Goal: Find specific page/section: Find specific page/section

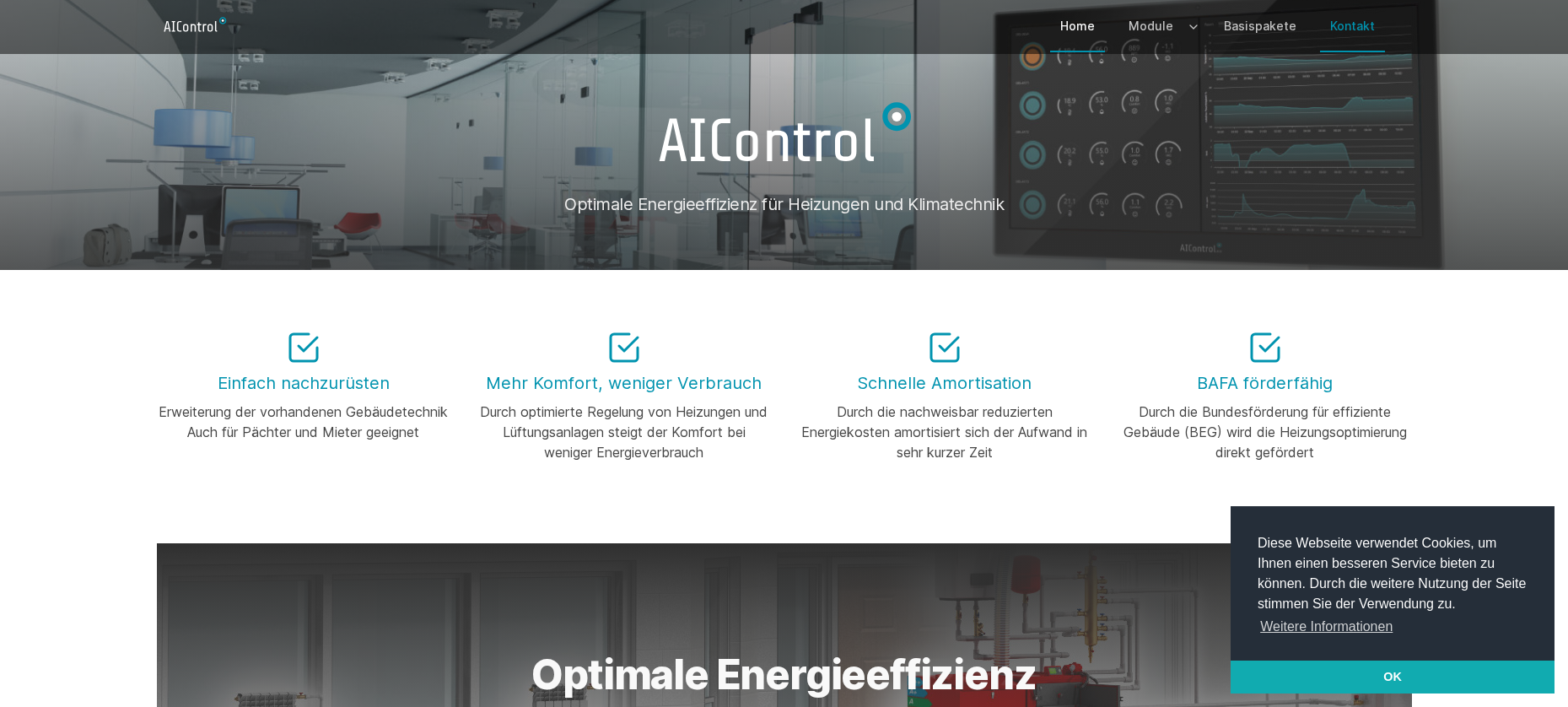
click at [1359, 25] on link "Kontakt" at bounding box center [1352, 26] width 65 height 49
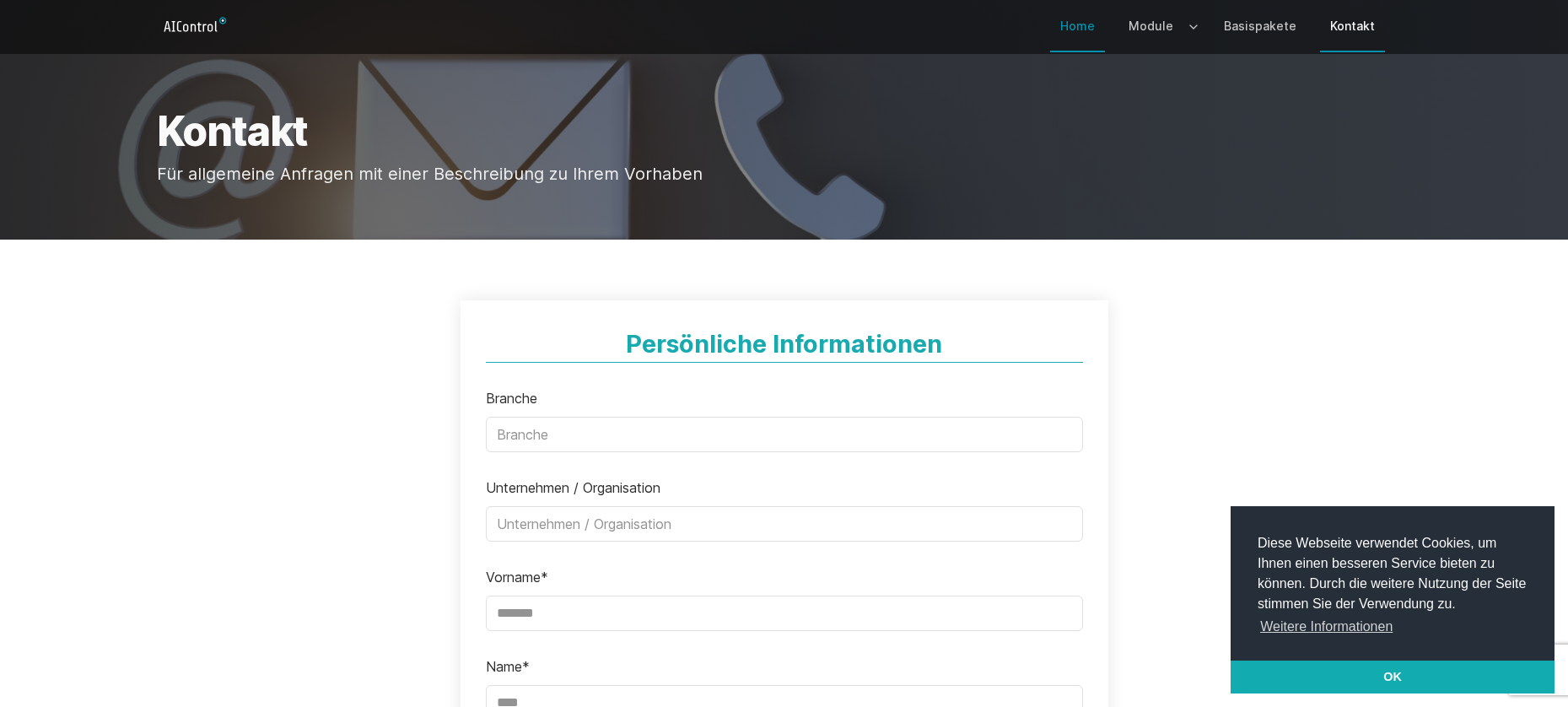
click at [1098, 25] on link "Home" at bounding box center [1077, 26] width 55 height 49
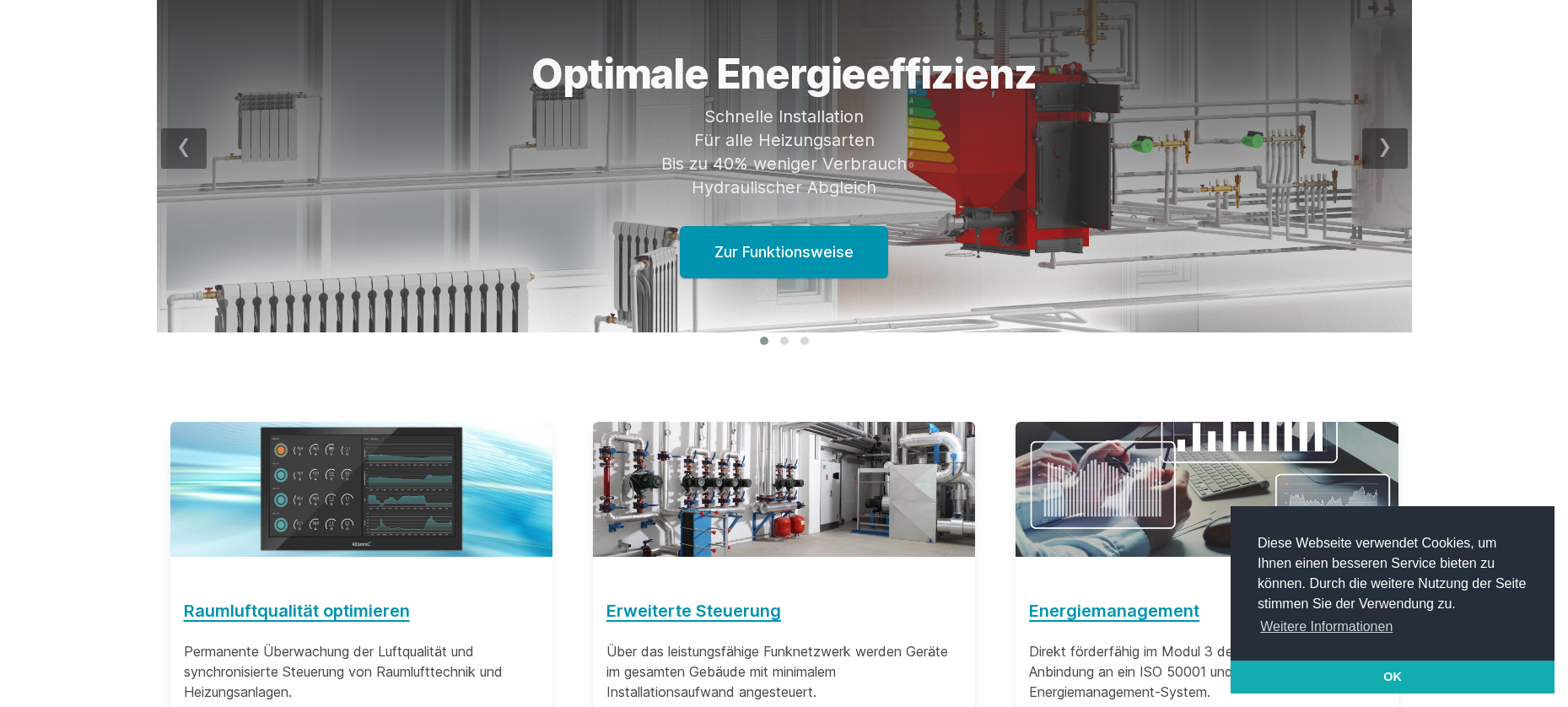
scroll to position [675, 0]
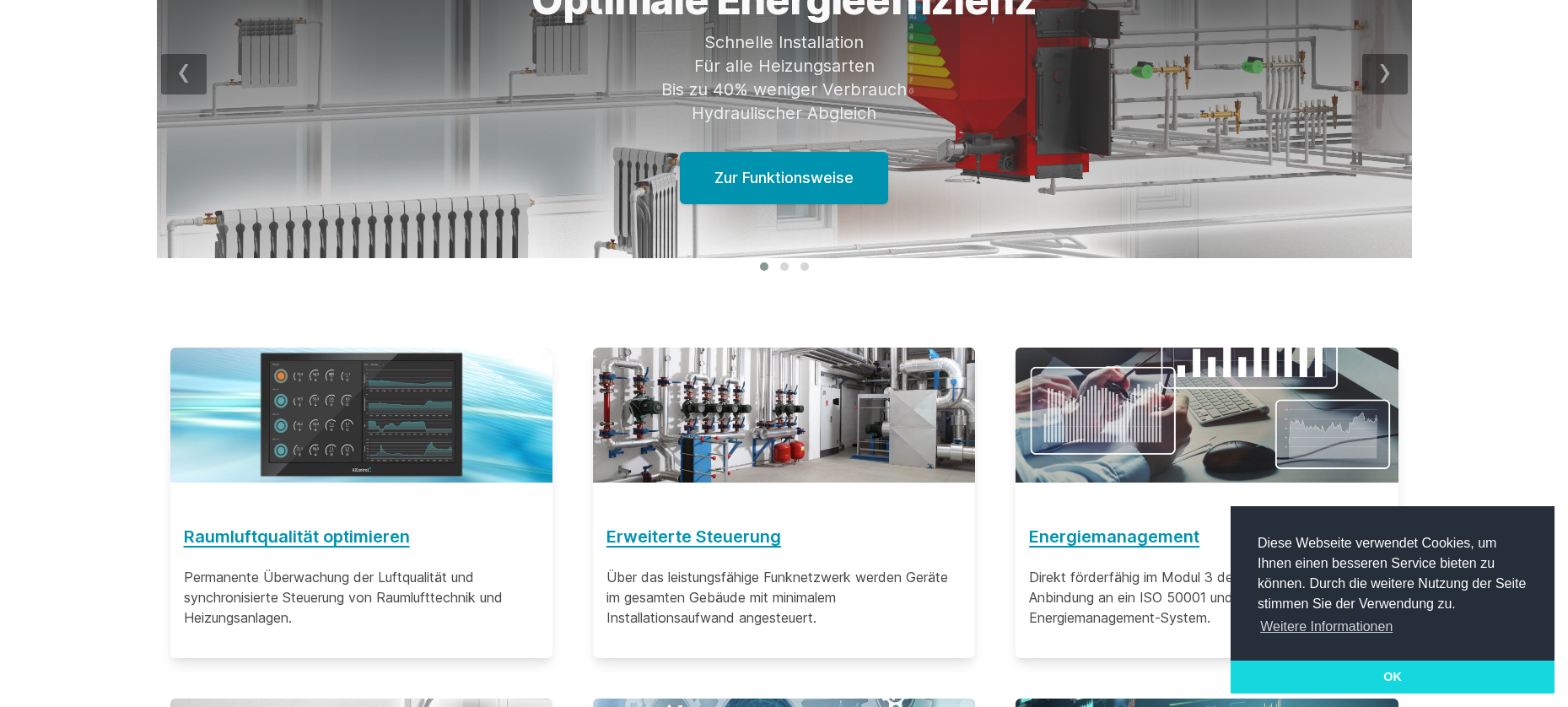
click at [1425, 676] on link "OK" at bounding box center [1393, 677] width 324 height 34
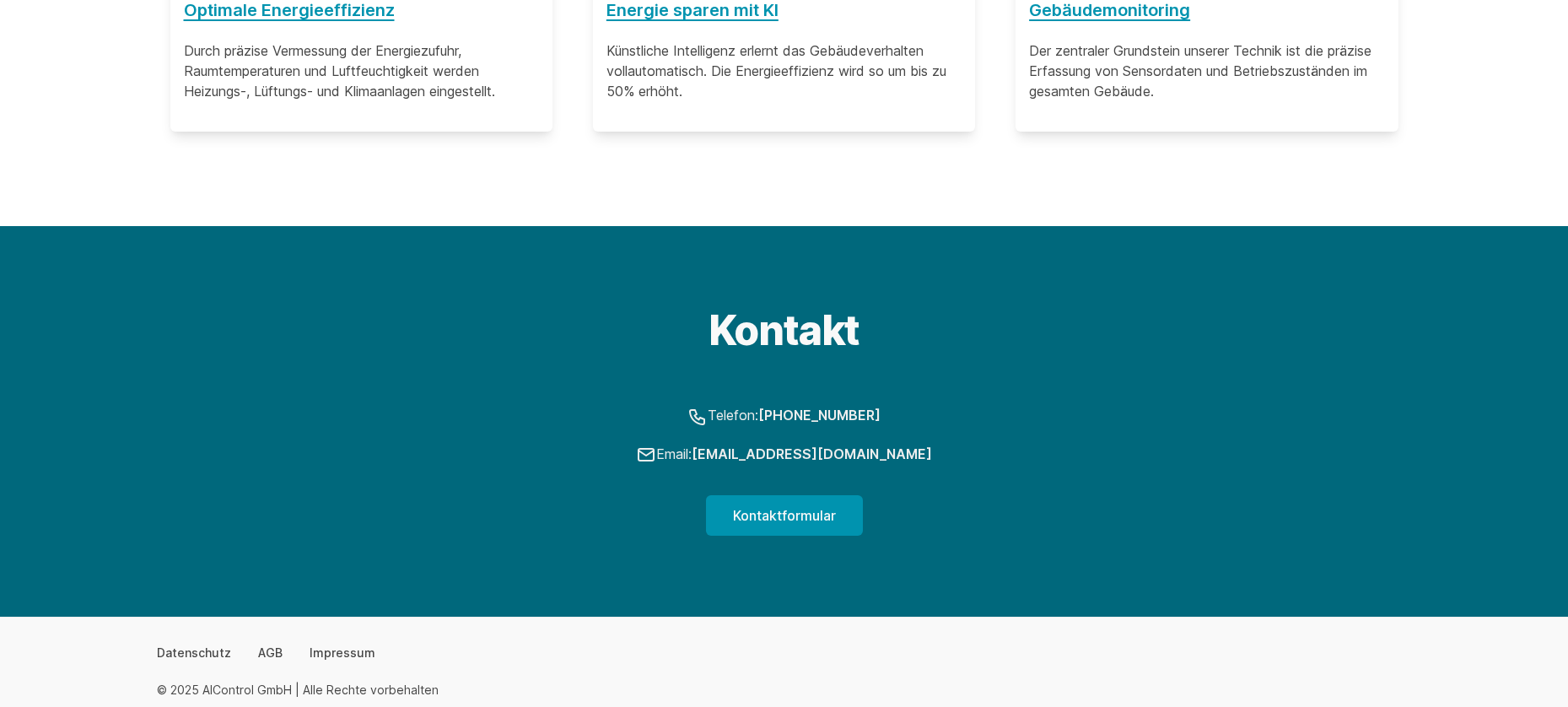
scroll to position [1571, 0]
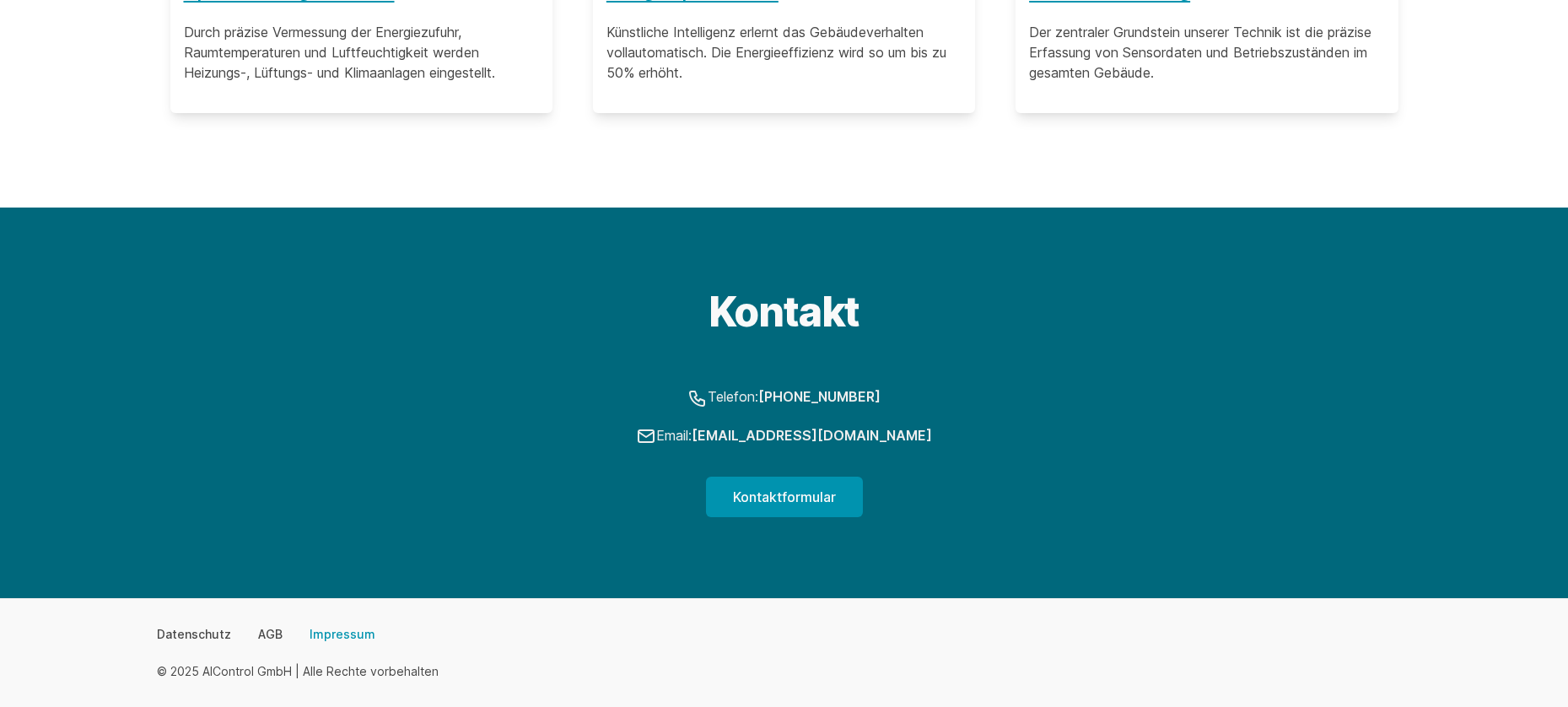
click at [330, 630] on link "Impressum" at bounding box center [342, 634] width 66 height 17
